Goal: Information Seeking & Learning: Check status

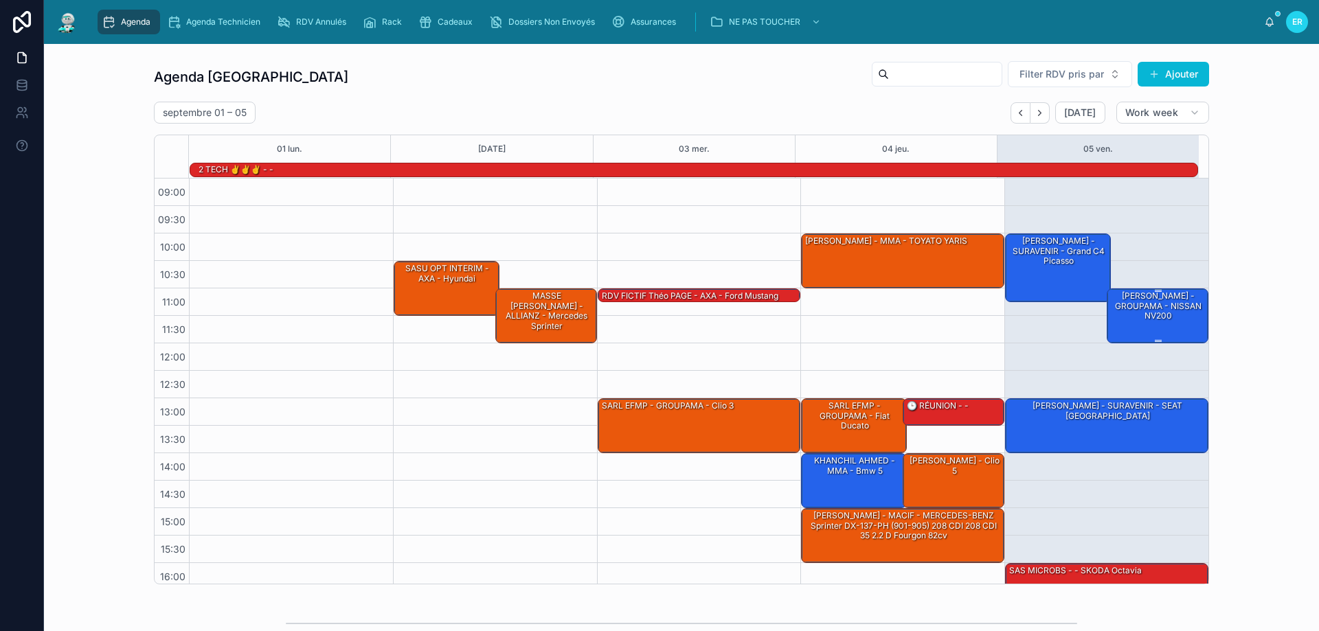
click at [1119, 320] on div "[PERSON_NAME] - GROUPAMA - NISSAN NV200" at bounding box center [1158, 306] width 98 height 32
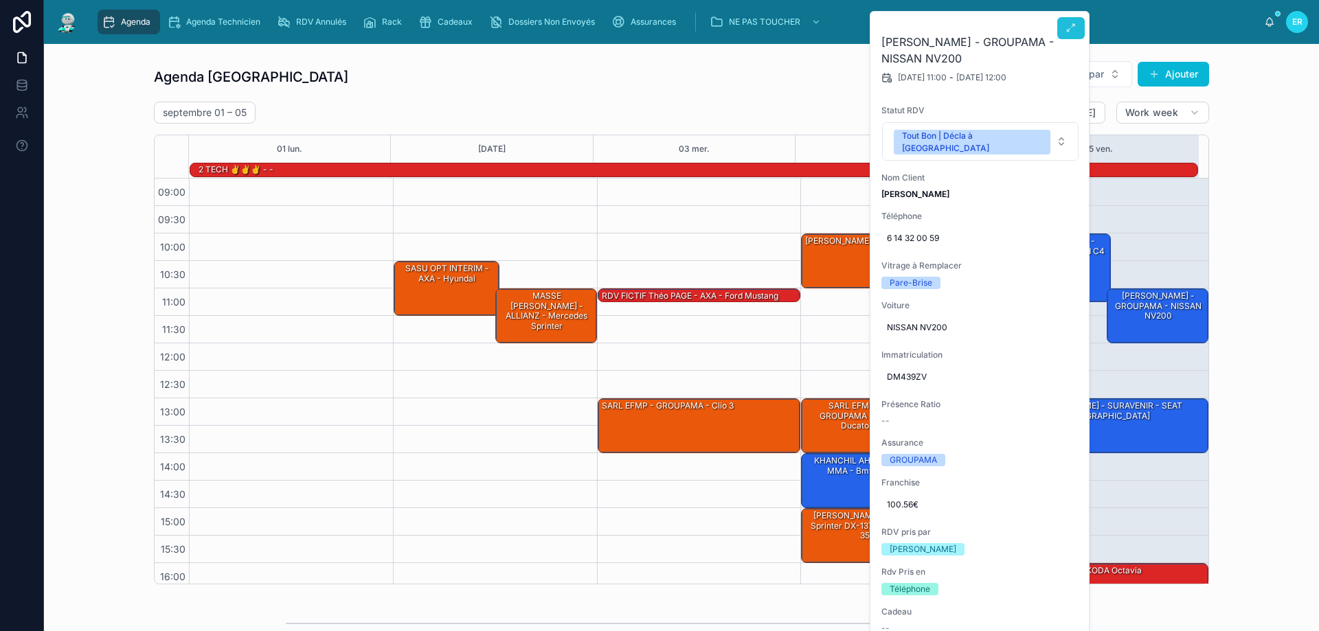
click at [1076, 32] on icon at bounding box center [1070, 28] width 11 height 11
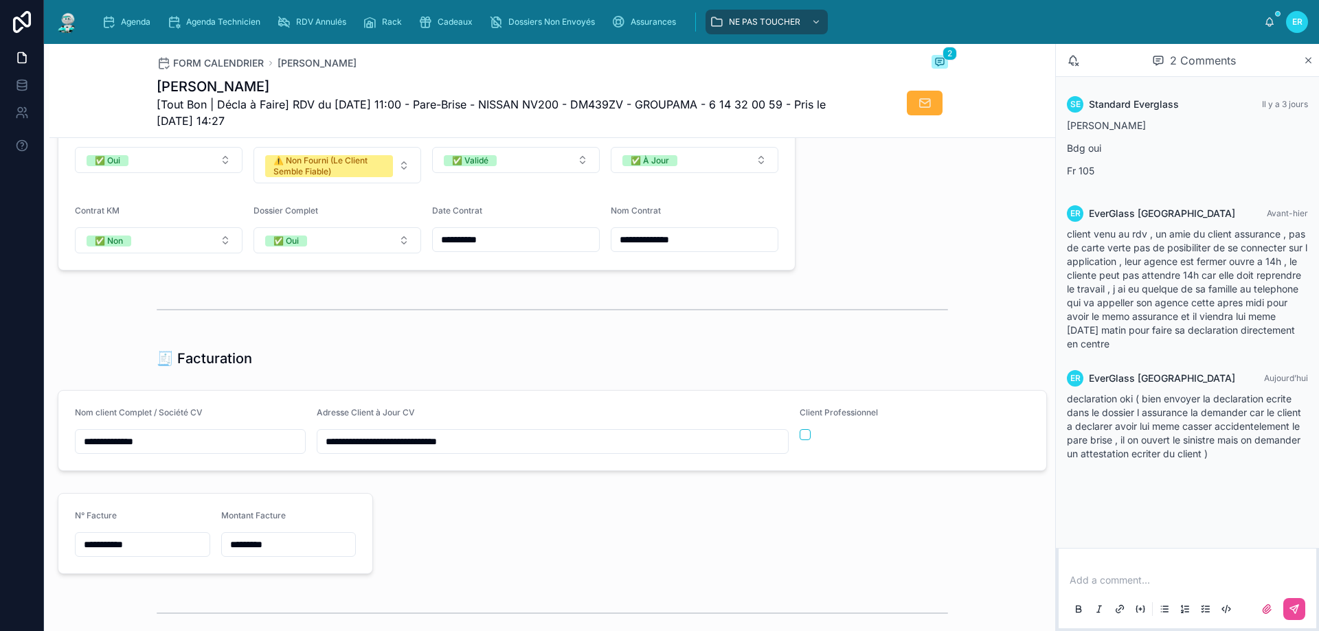
scroll to position [1236, 0]
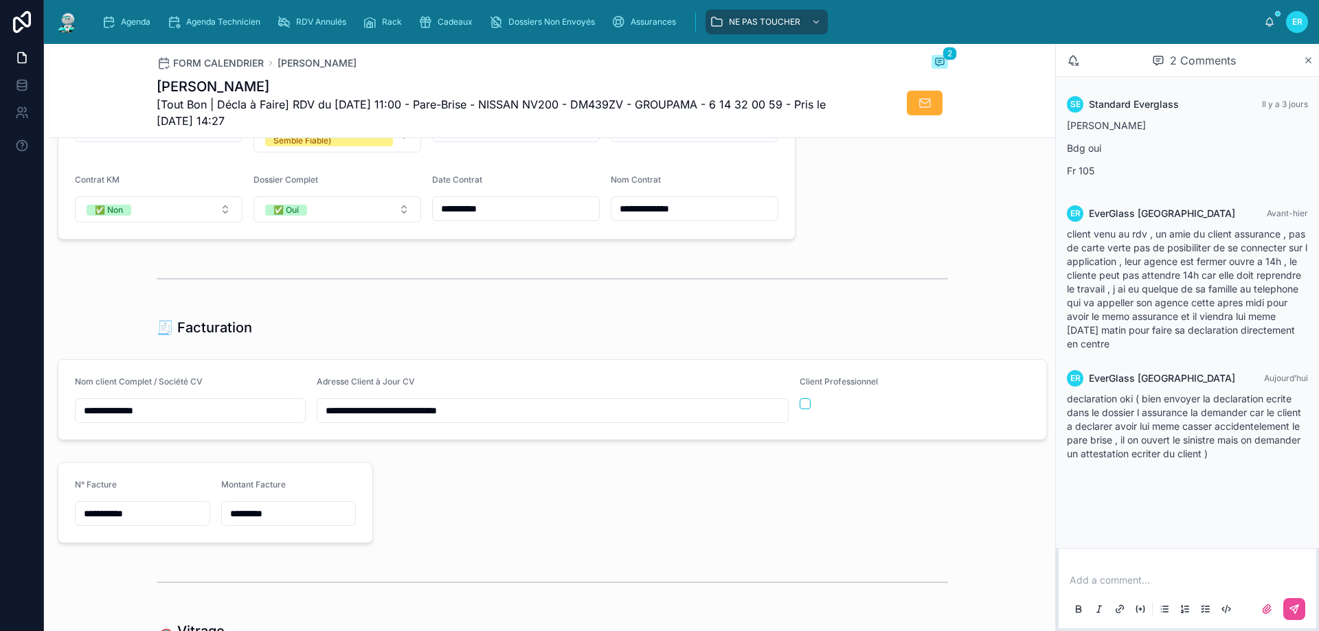
type input "******"
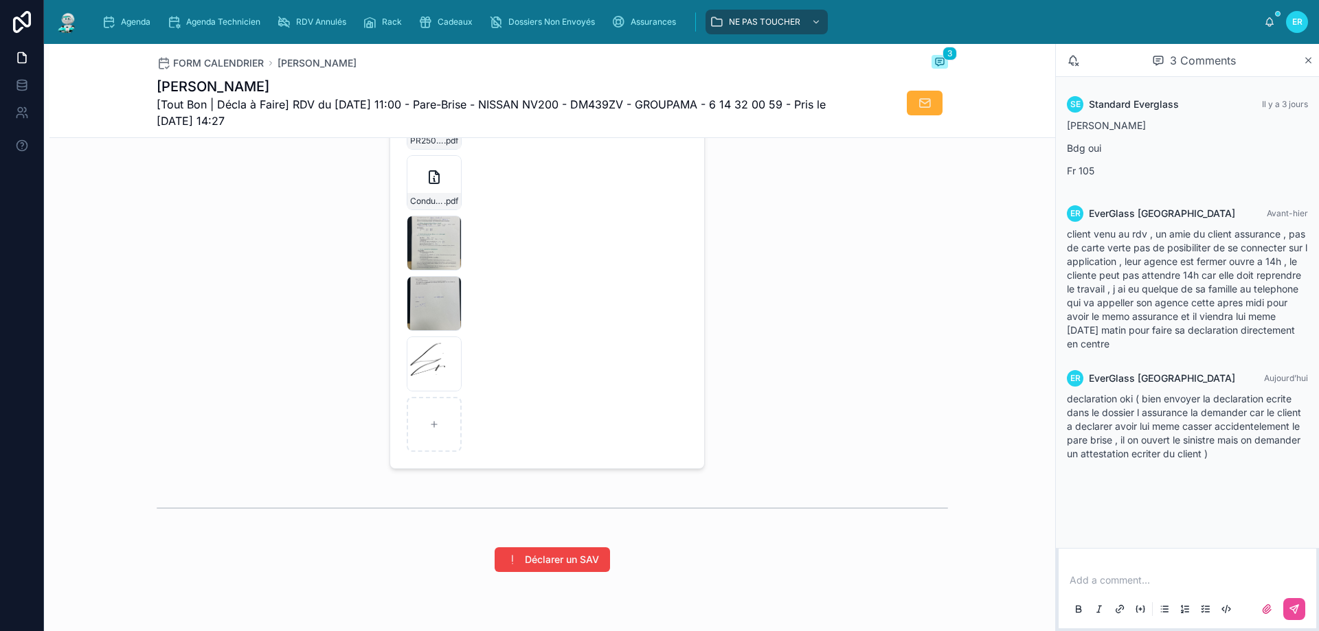
scroll to position [2129, 0]
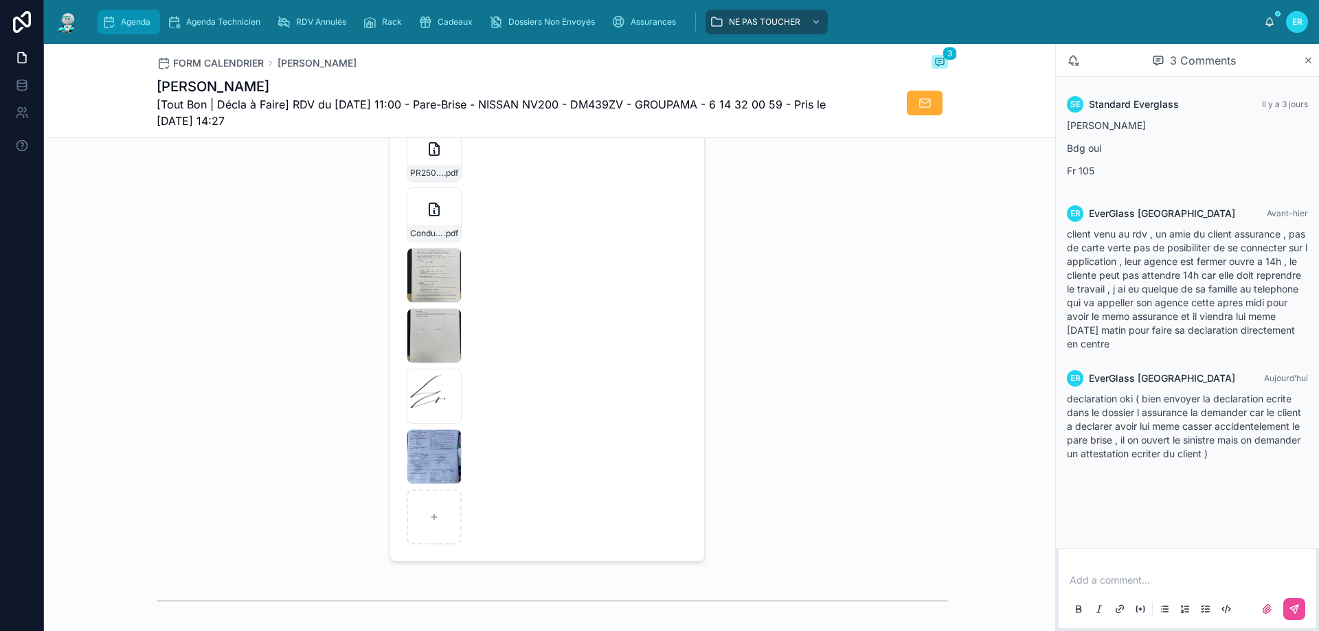
click at [130, 26] on span "Agenda" at bounding box center [136, 21] width 30 height 11
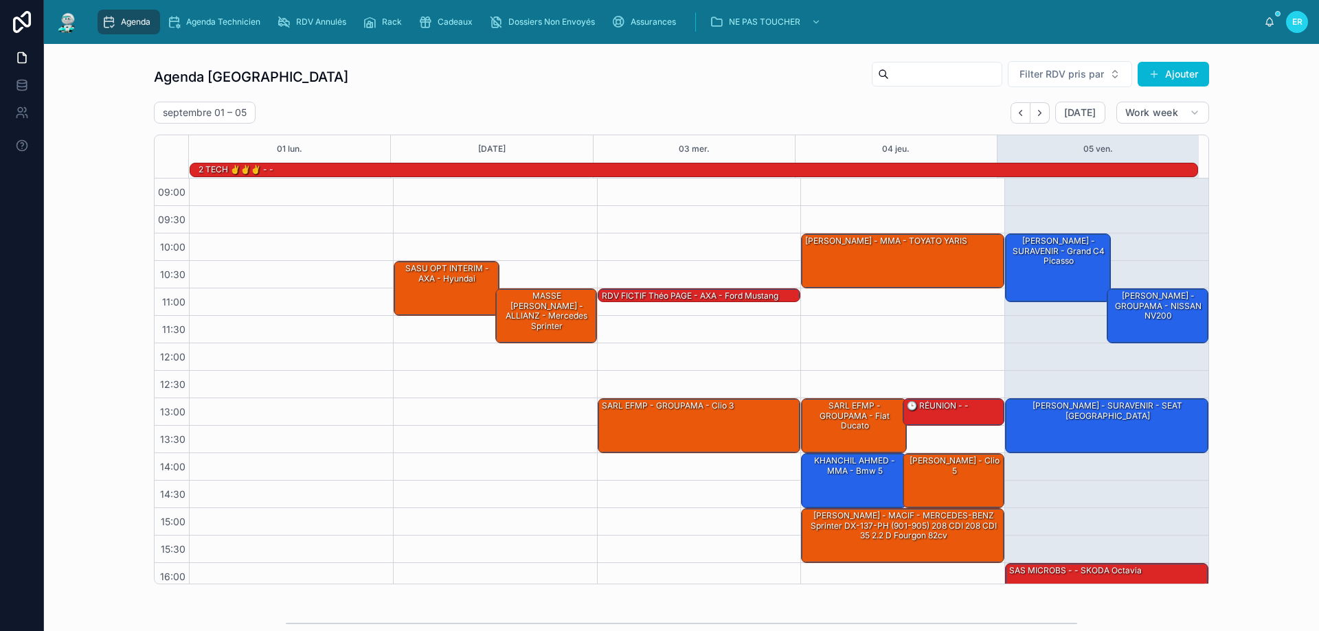
click at [110, 18] on icon "scrollable content" at bounding box center [109, 22] width 14 height 14
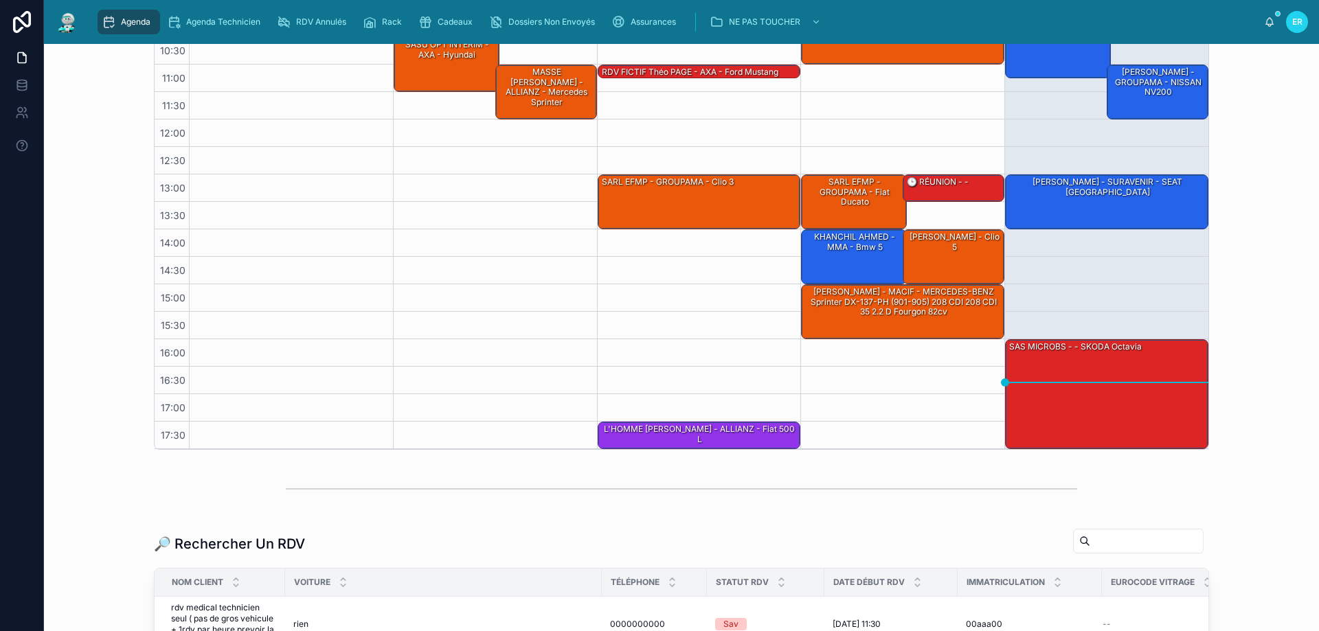
scroll to position [137, 0]
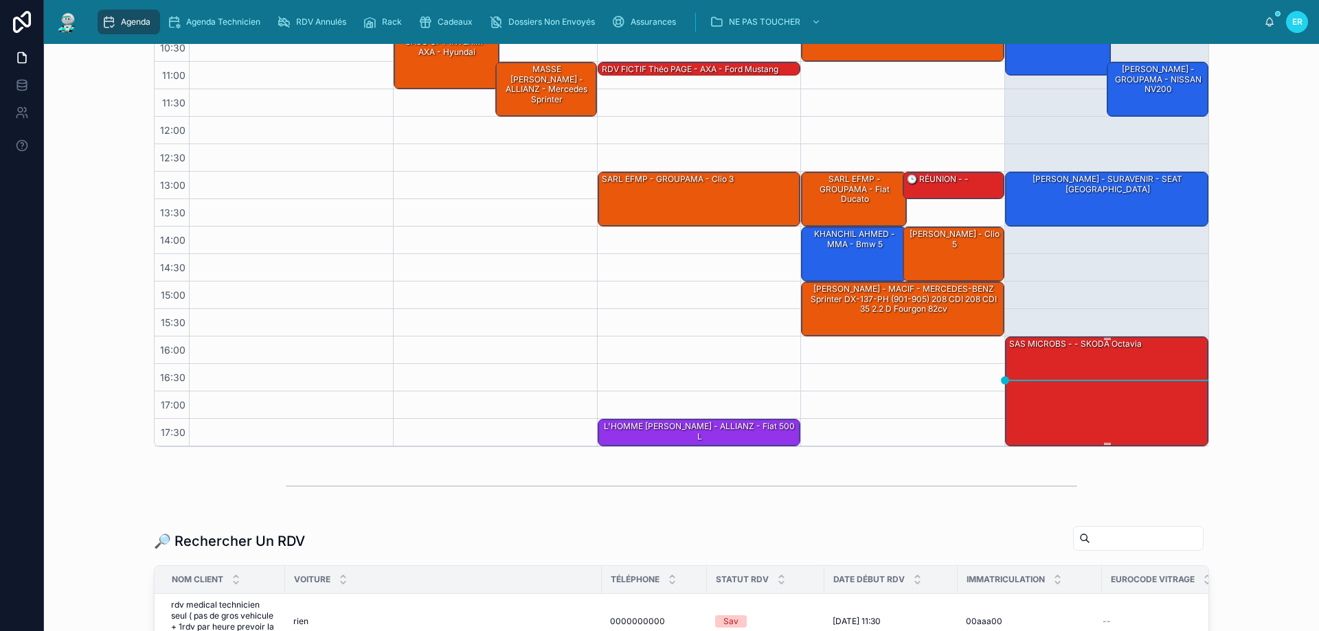
click at [1058, 383] on div "SAS MICROBS - - SKODA Octavia" at bounding box center [1107, 390] width 199 height 107
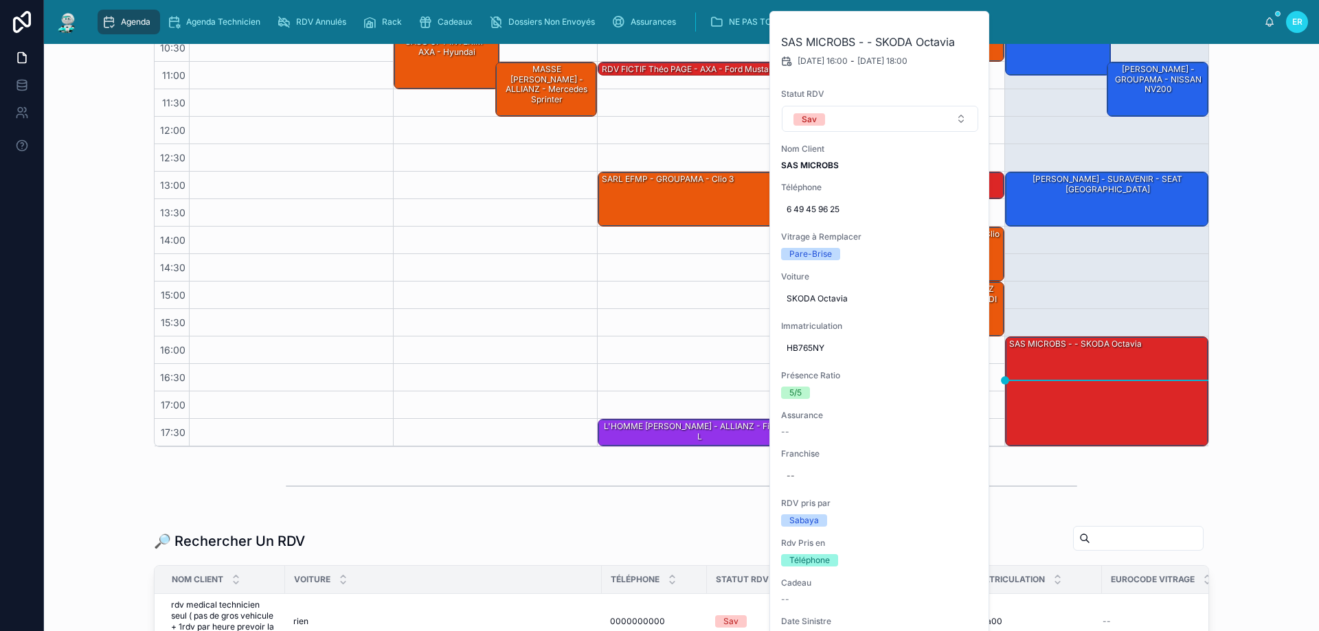
click at [1266, 530] on div "🔎 Rechercher Un RDV Nom Client Voiture Téléphone Statut RDV Date Début RDV Imma…" at bounding box center [681, 640] width 1253 height 241
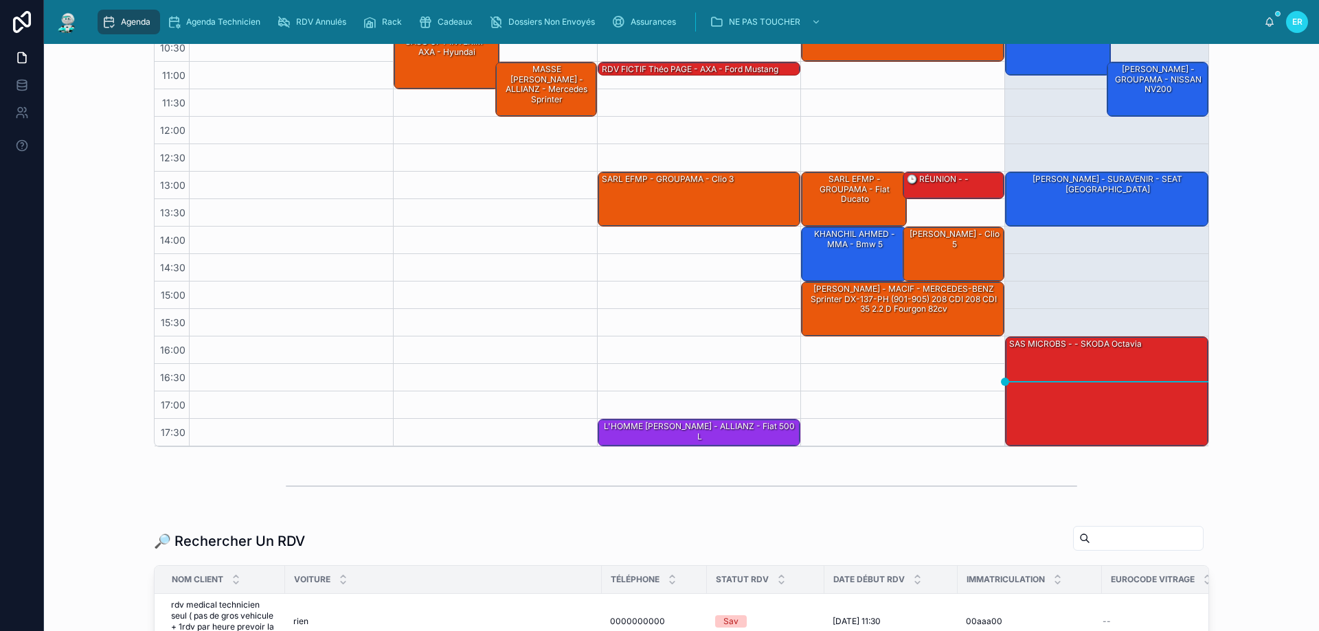
click at [1249, 414] on div "Agenda Rennes Filter RDV pris par Ajouter septembre 01 – 05 Today Work week 01 …" at bounding box center [681, 185] width 1253 height 535
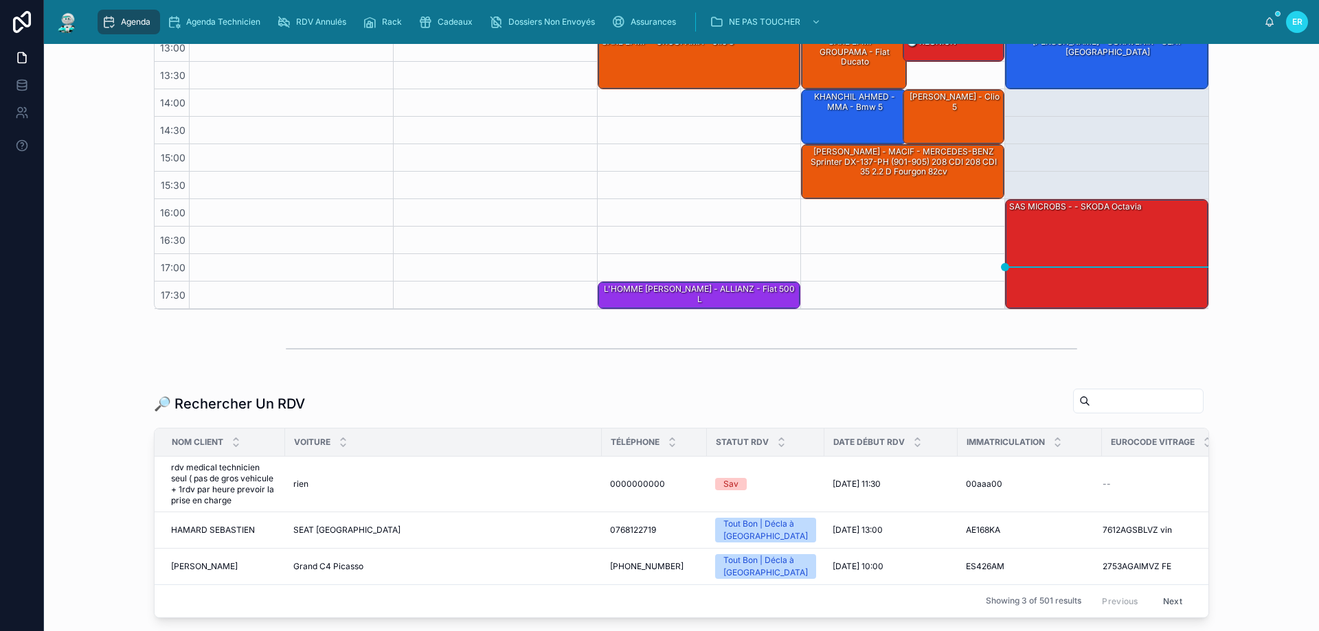
scroll to position [387, 0]
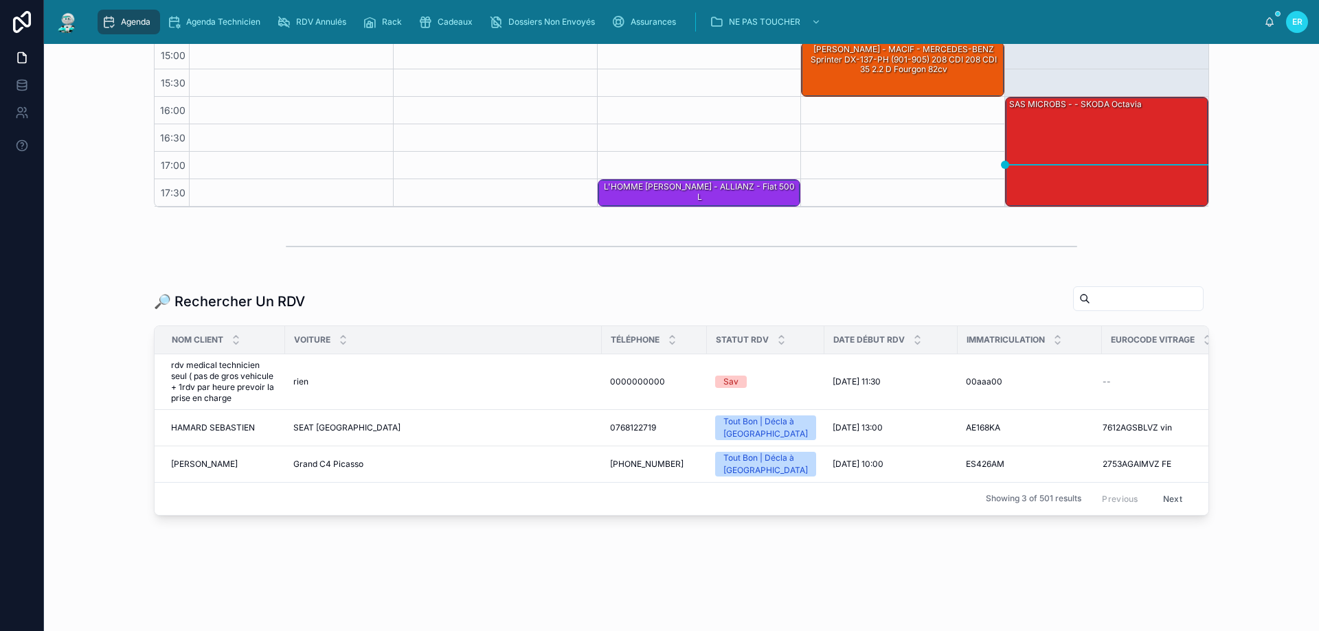
click at [1090, 289] on input "text" at bounding box center [1146, 298] width 113 height 19
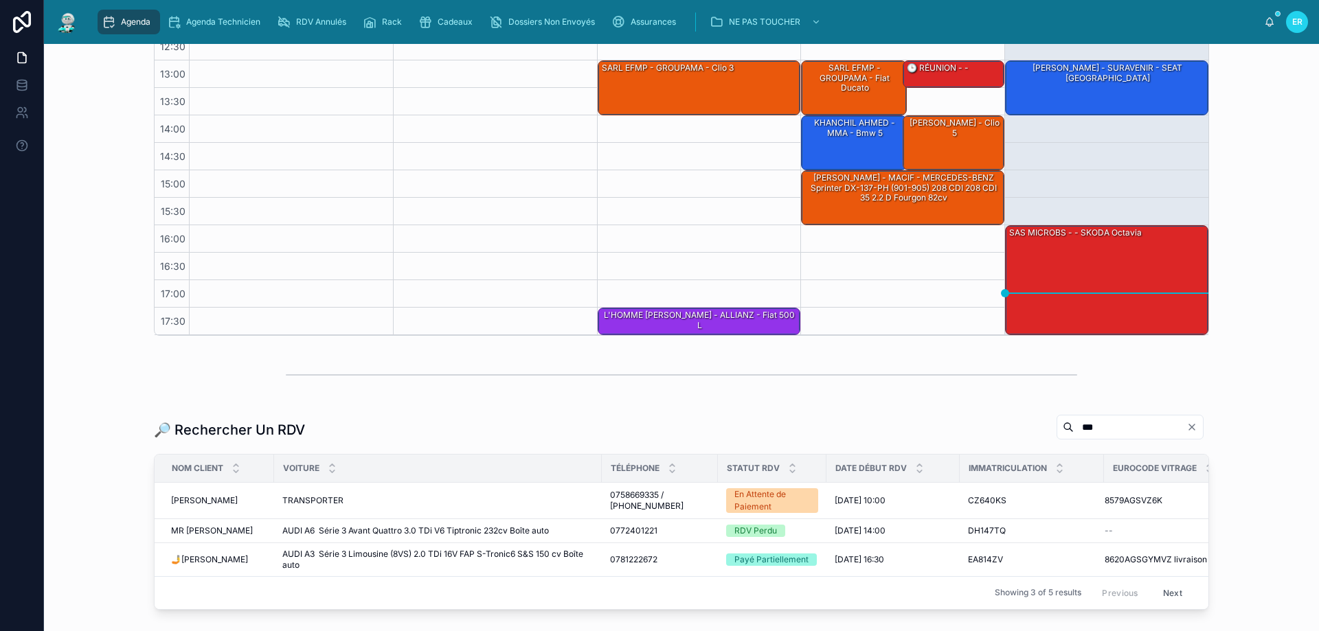
scroll to position [353, 0]
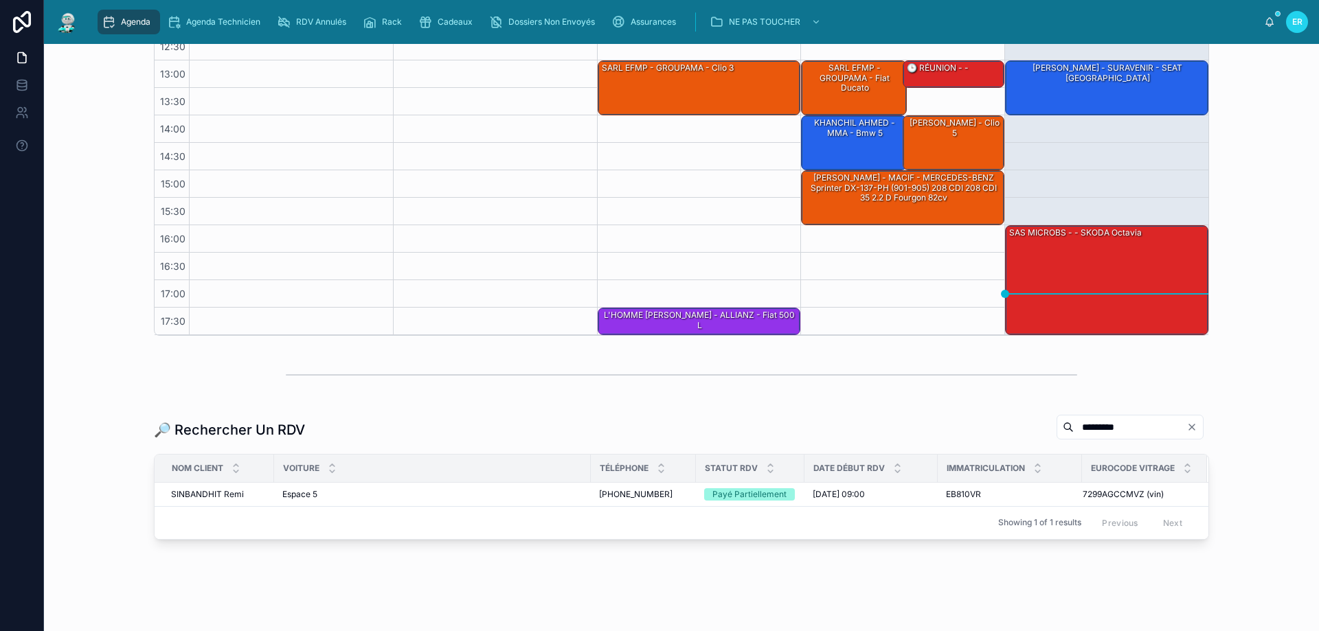
scroll to position [273, 0]
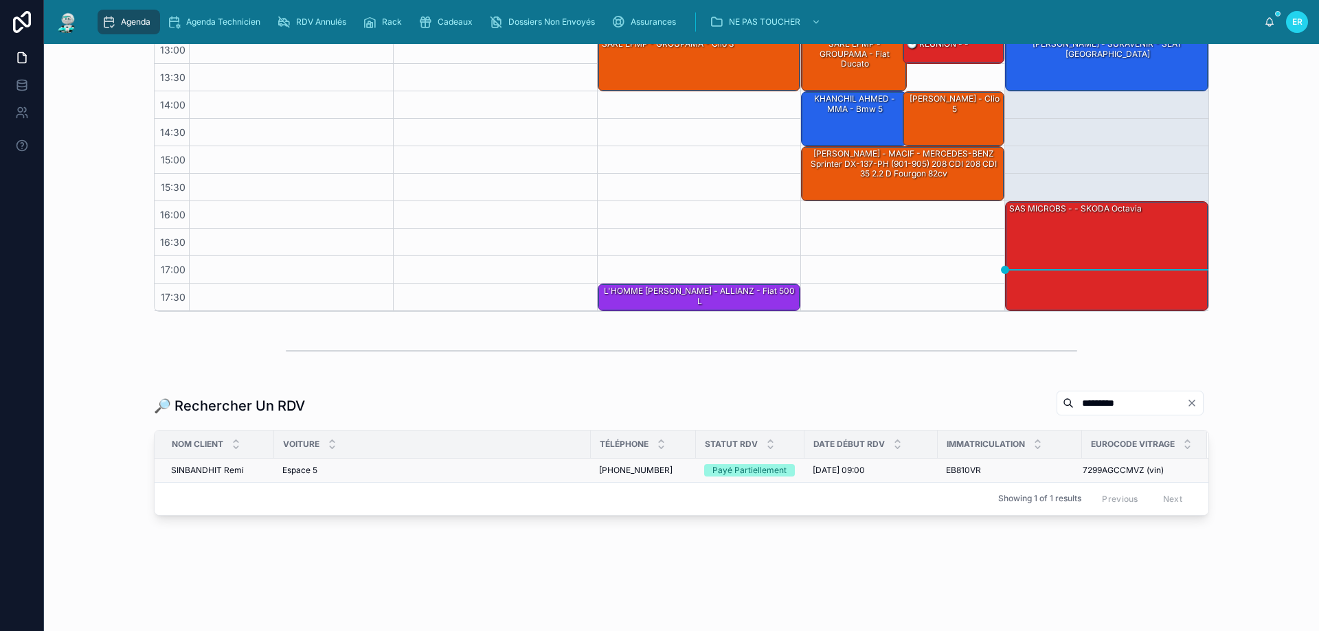
type input "*********"
click at [738, 472] on div "Payé Partiellement" at bounding box center [749, 470] width 74 height 12
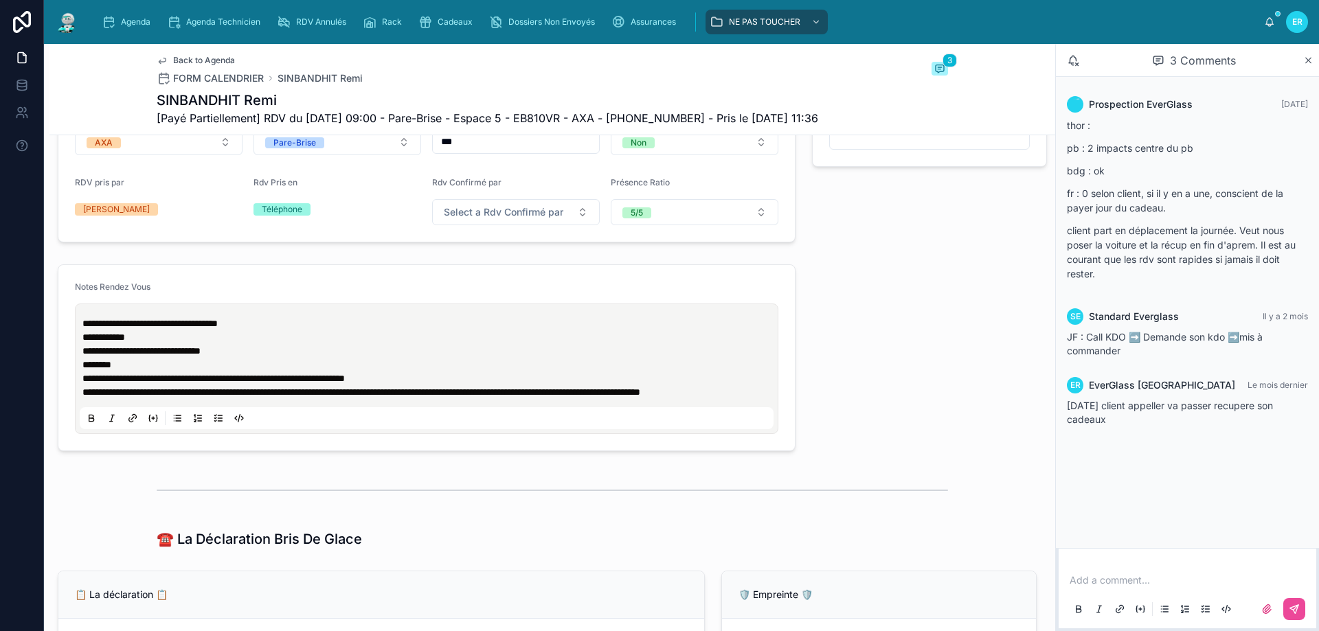
scroll to position [618, 0]
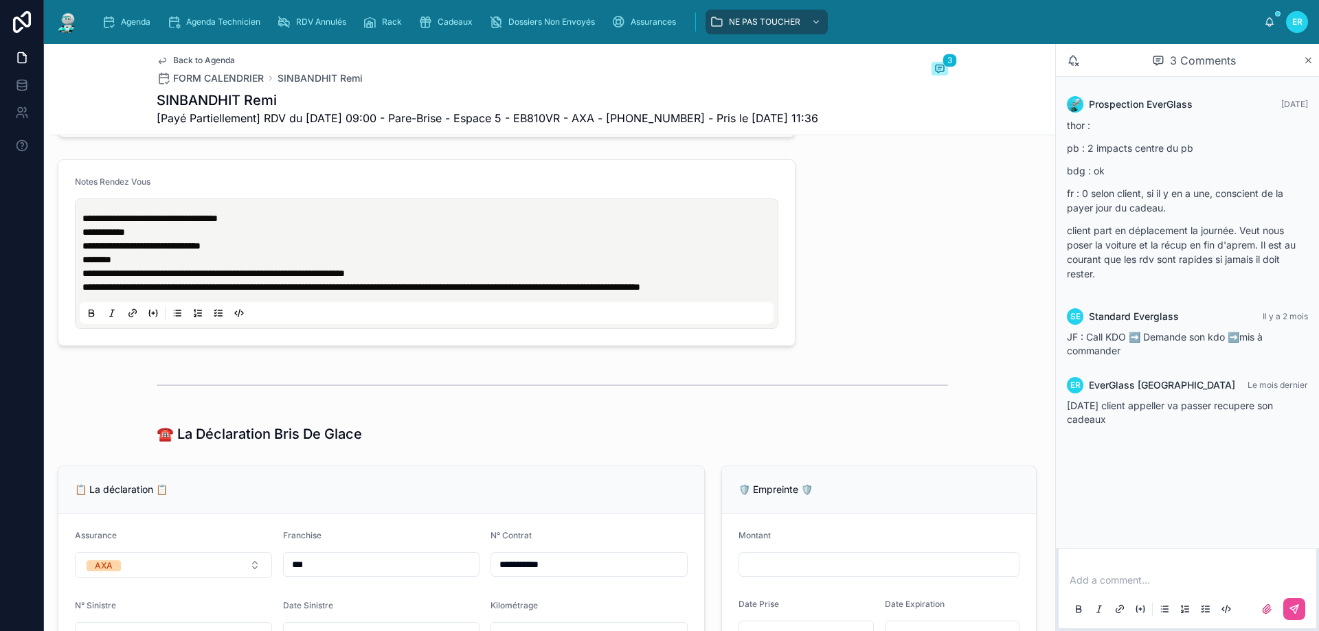
click at [1149, 579] on p at bounding box center [1189, 580] width 241 height 14
click at [1295, 608] on icon at bounding box center [1293, 609] width 11 height 11
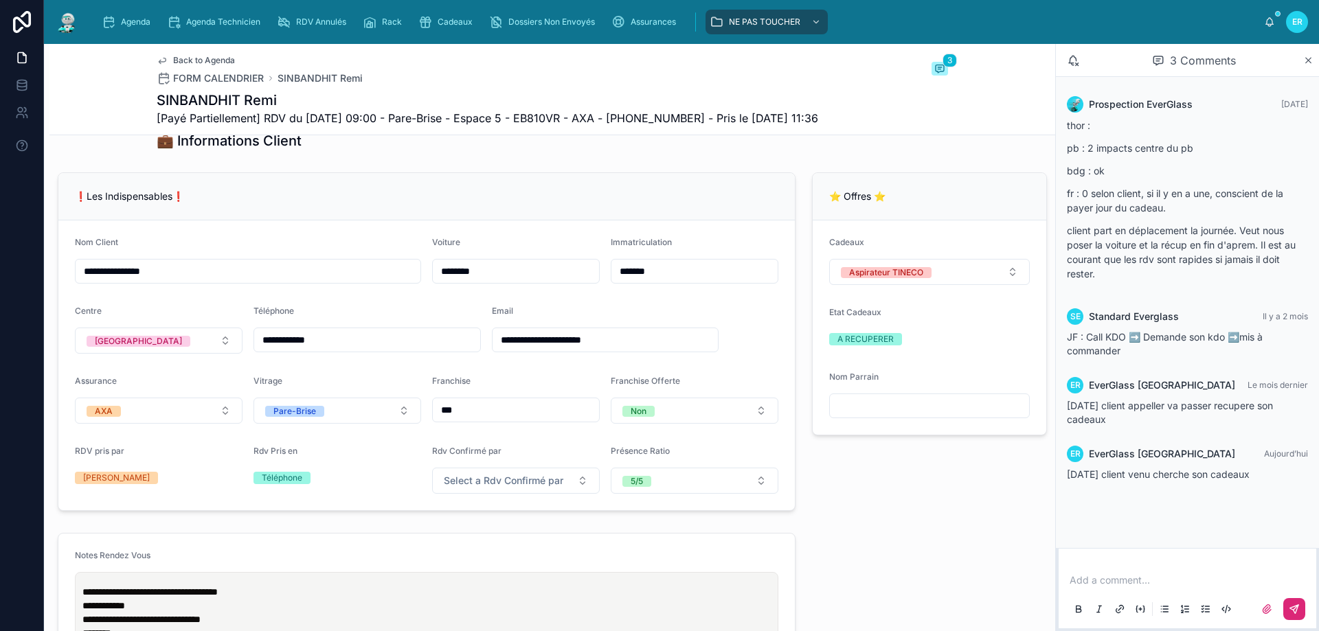
scroll to position [206, 0]
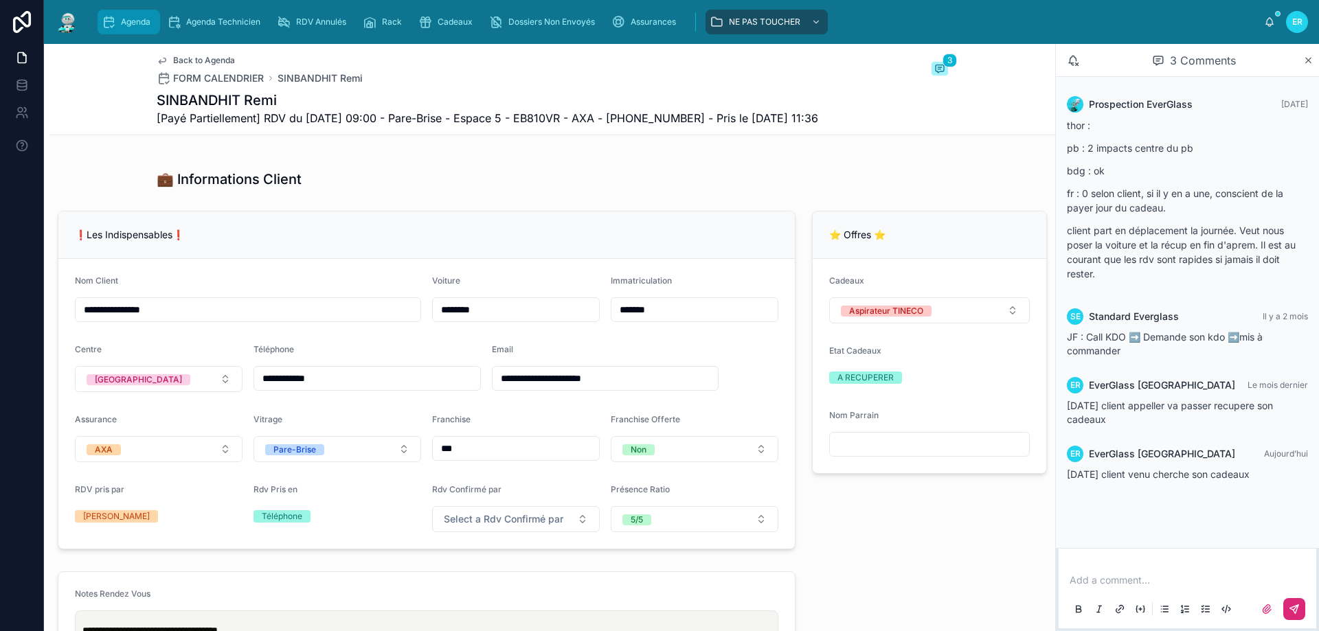
click at [133, 18] on span "Agenda" at bounding box center [136, 21] width 30 height 11
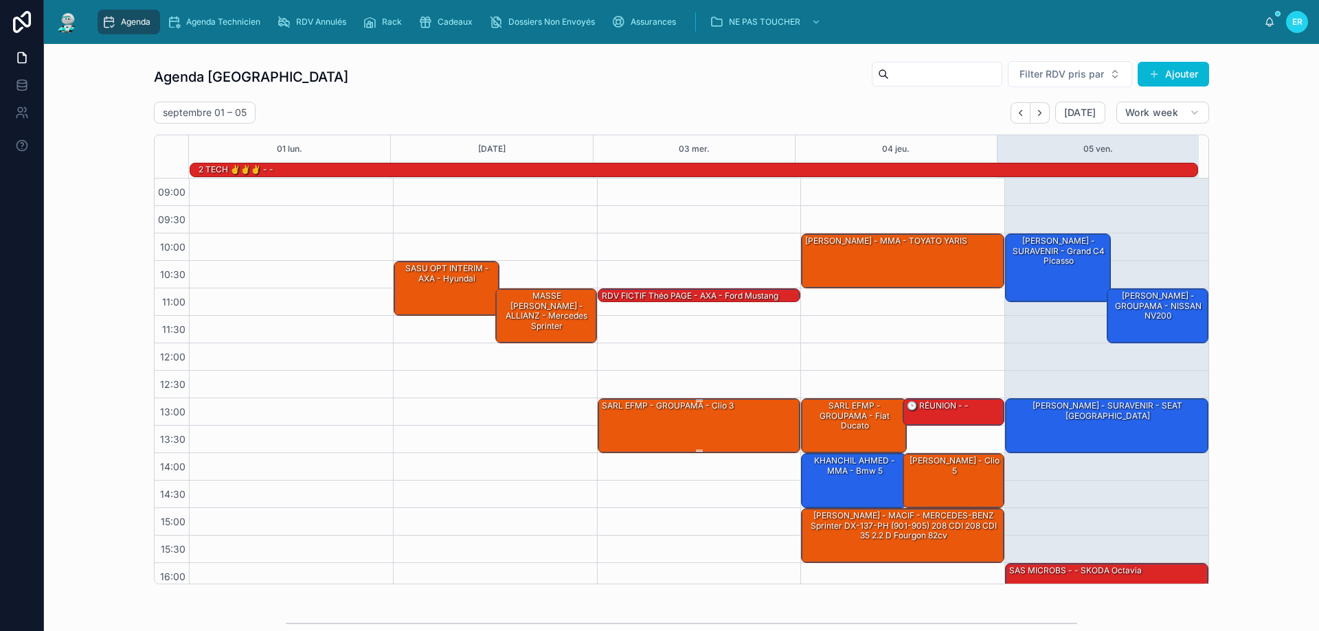
scroll to position [90, 0]
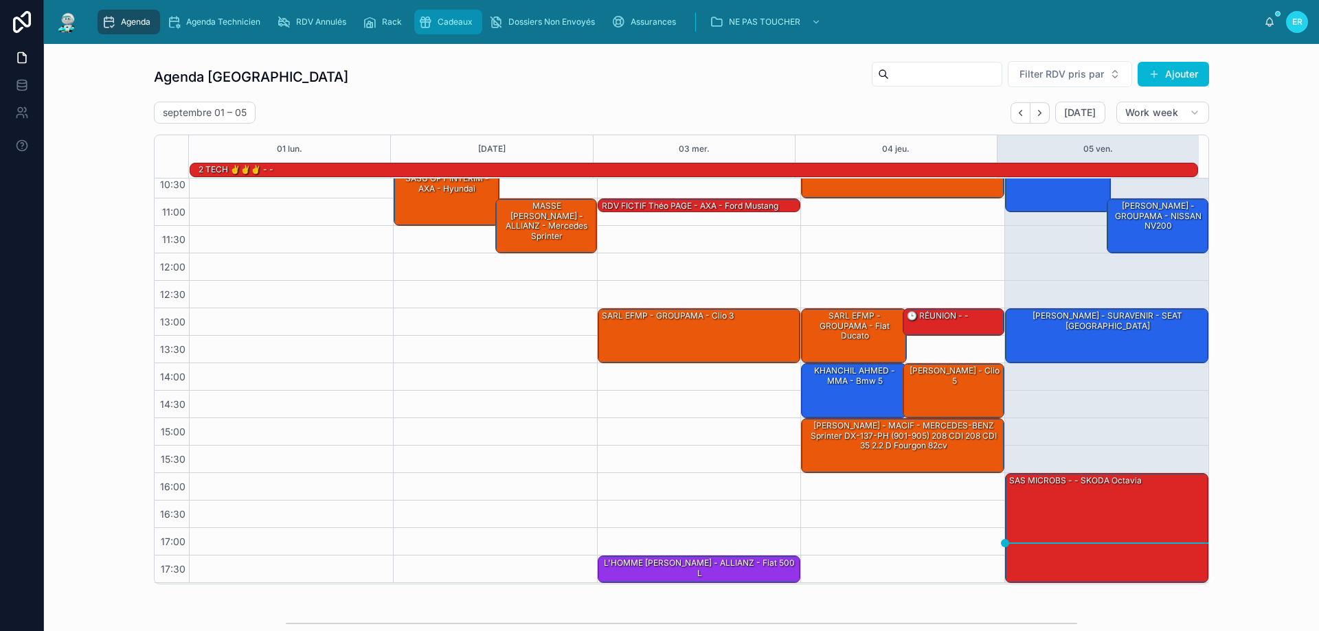
click at [446, 29] on div "Cadeaux" at bounding box center [448, 22] width 60 height 22
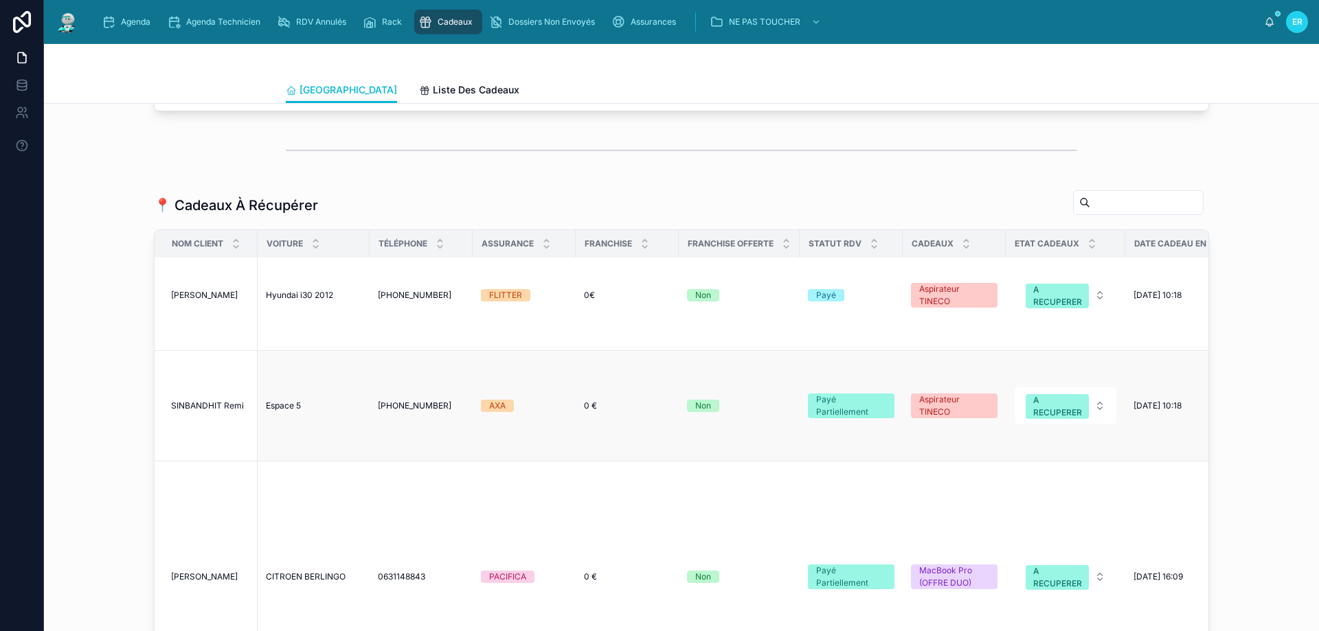
scroll to position [69, 0]
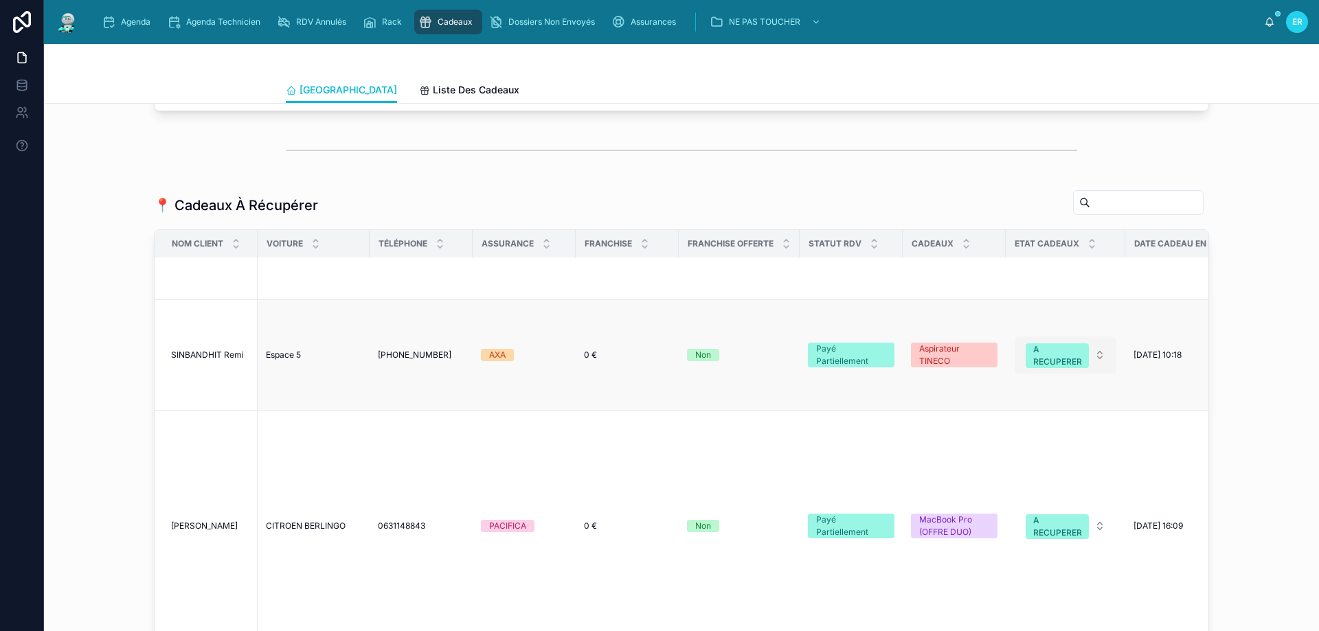
click at [1094, 349] on button "A RECUPERER" at bounding box center [1065, 355] width 102 height 37
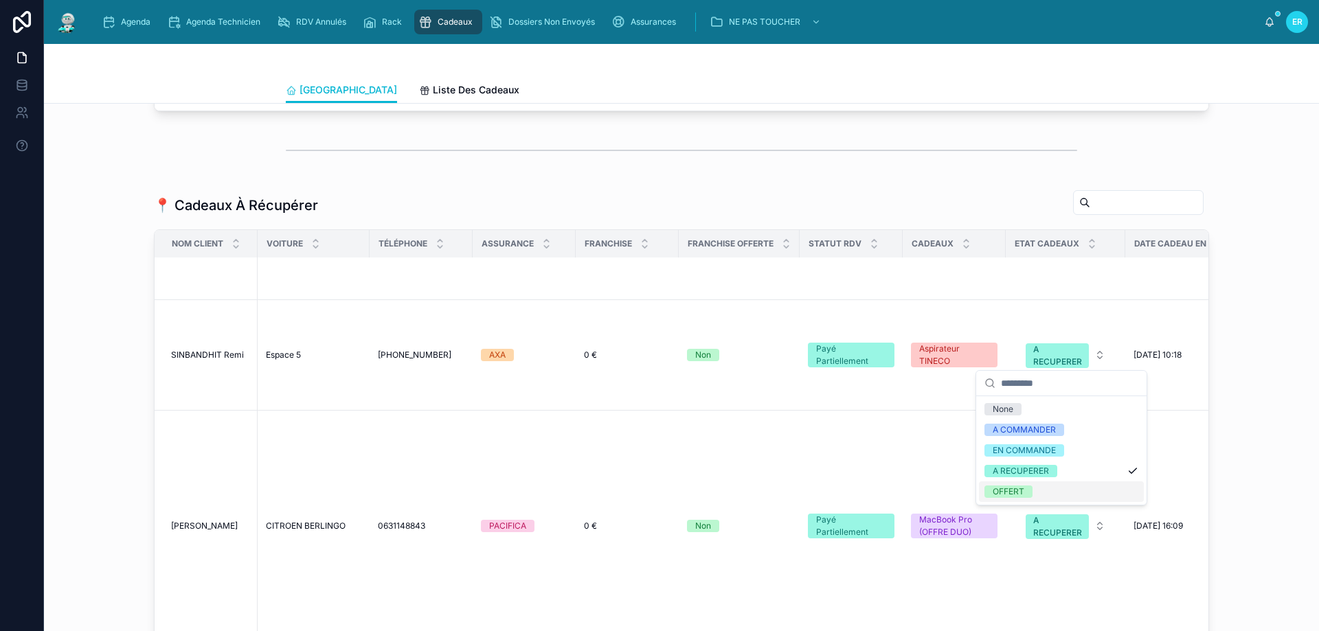
click at [1024, 494] on div "OFFERT" at bounding box center [1008, 492] width 32 height 12
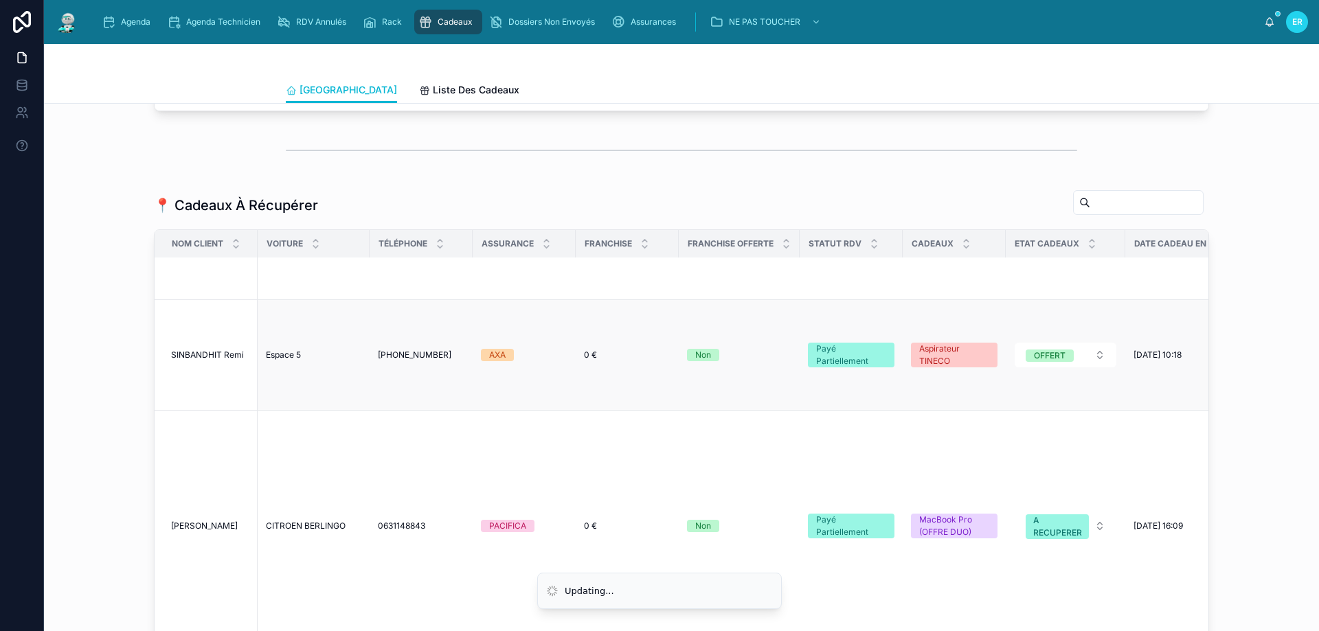
scroll to position [0, 0]
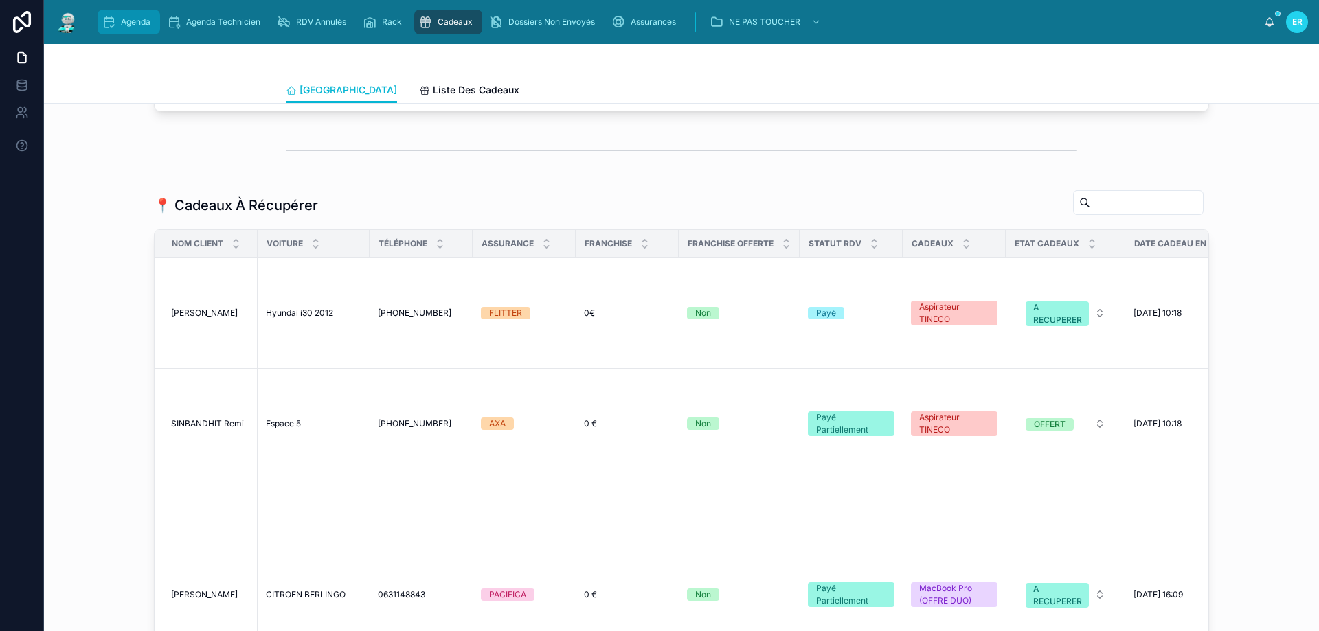
drag, startPoint x: 135, startPoint y: 23, endPoint x: 128, endPoint y: 22, distance: 7.0
click at [135, 22] on span "Agenda" at bounding box center [136, 21] width 30 height 11
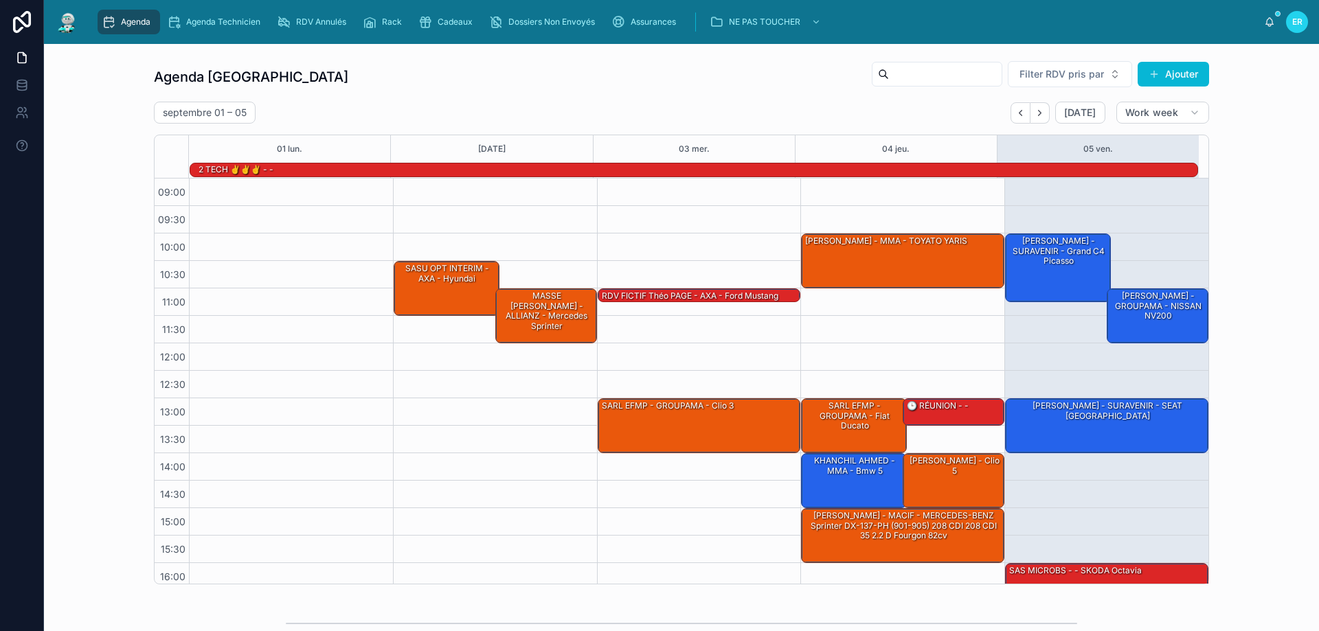
scroll to position [90, 0]
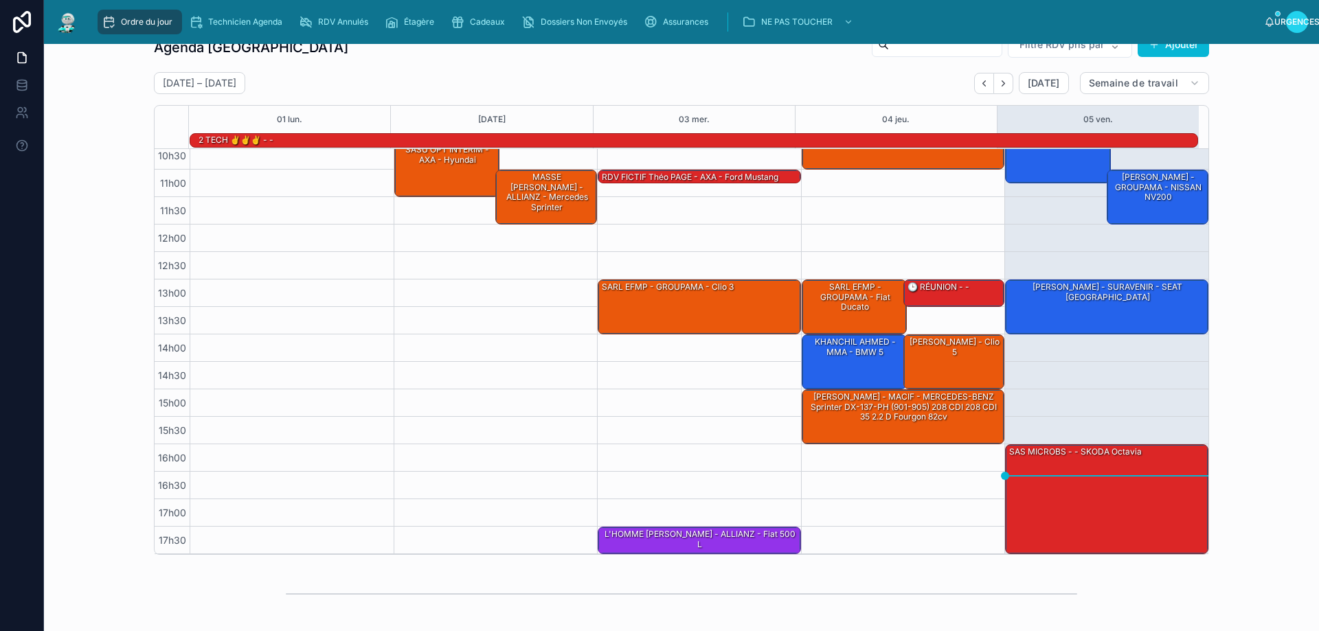
scroll to position [18, 0]
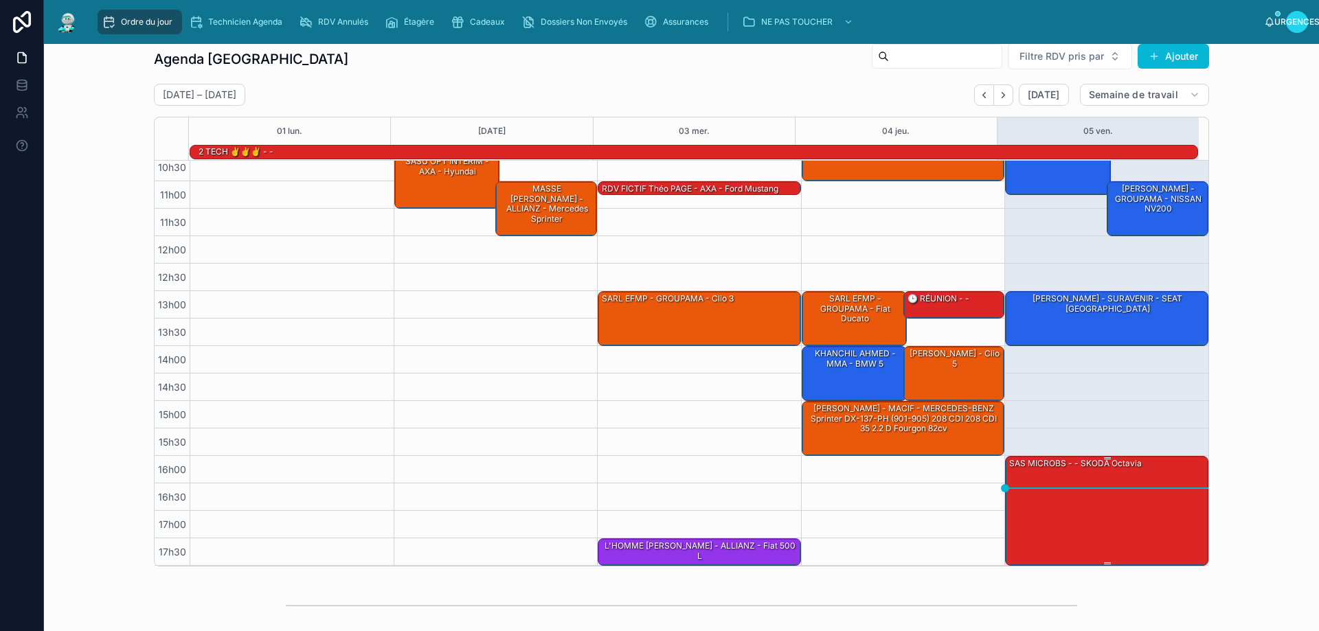
click at [1065, 508] on div "SAS MICROBS - - SKODA Octavia" at bounding box center [1107, 510] width 199 height 107
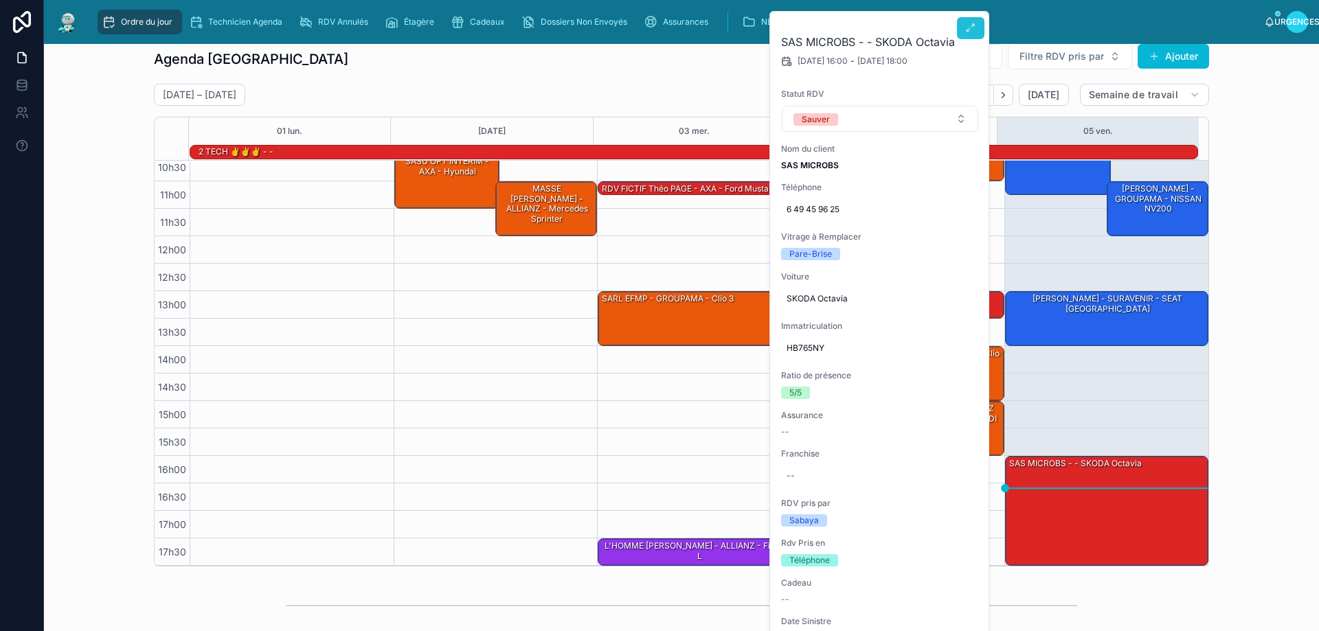
click at [966, 21] on button at bounding box center [970, 28] width 27 height 22
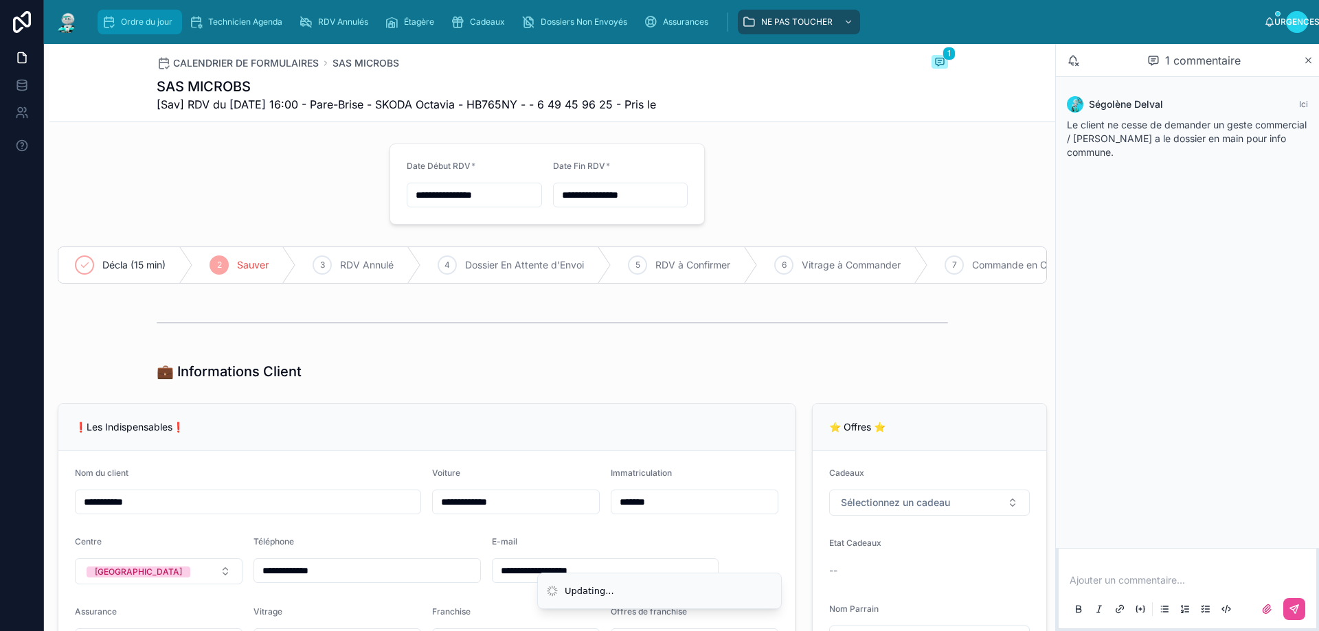
click at [119, 20] on div "Ordre du jour" at bounding box center [140, 22] width 76 height 22
